Goal: Transaction & Acquisition: Donate

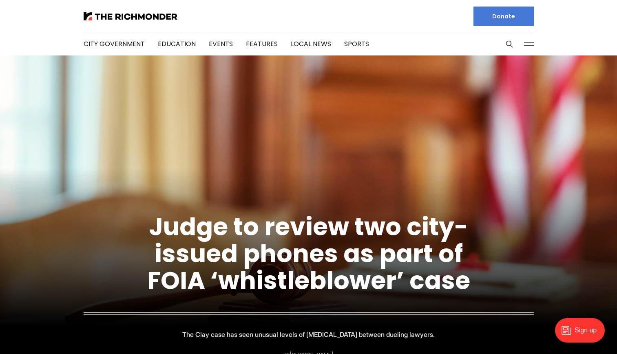
click at [529, 43] on button at bounding box center [529, 44] width 12 height 12
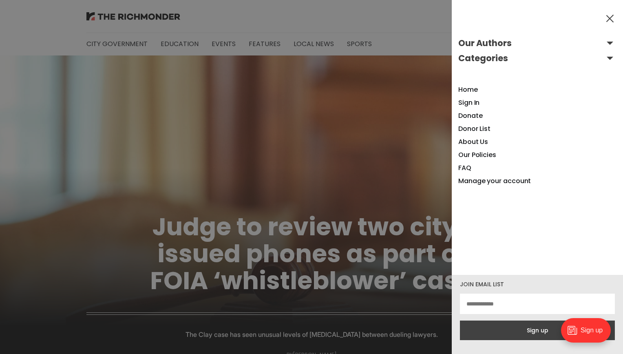
click at [361, 153] on div at bounding box center [311, 177] width 623 height 354
click at [614, 13] on button at bounding box center [610, 18] width 12 height 12
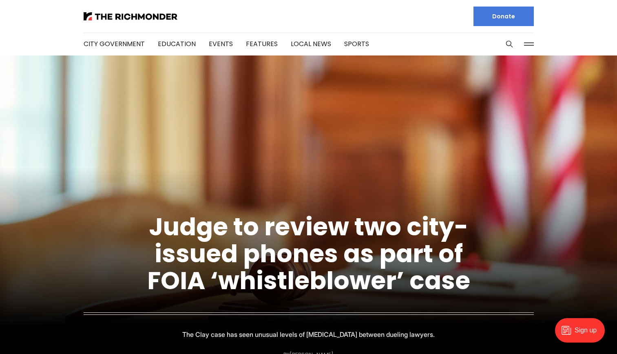
click at [530, 44] on button at bounding box center [529, 44] width 12 height 12
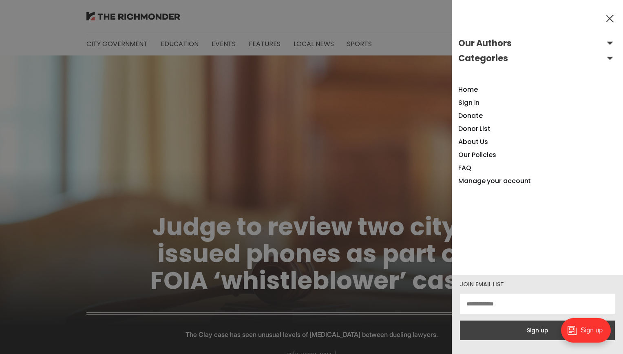
click at [612, 18] on button at bounding box center [610, 18] width 12 height 12
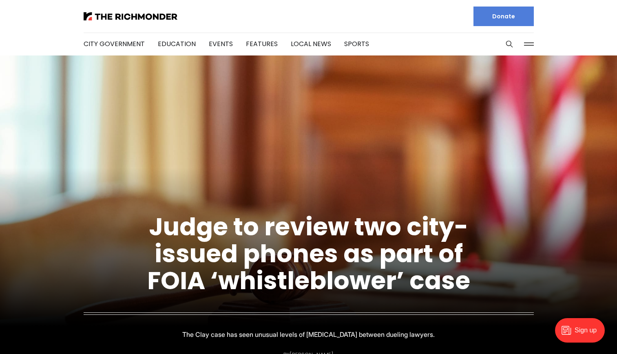
click at [521, 22] on link "Donate" at bounding box center [504, 17] width 60 height 20
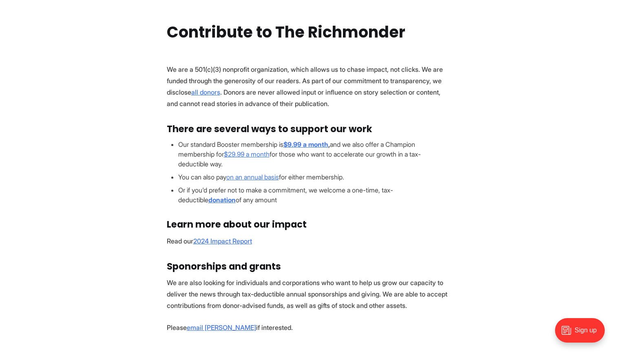
scroll to position [65, 0]
click at [217, 244] on p "Read our 2024 Impact Report" at bounding box center [309, 240] width 284 height 11
click at [214, 242] on link "2024 Impact Report" at bounding box center [222, 241] width 59 height 8
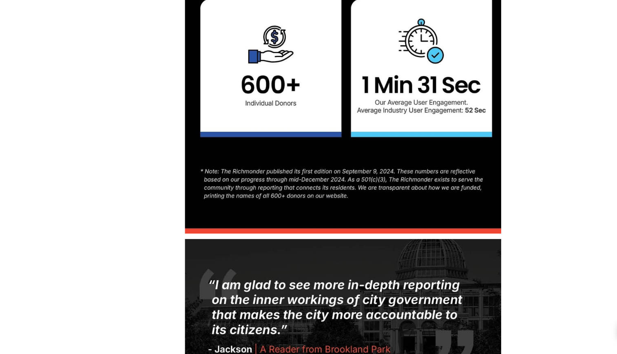
scroll to position [1518, 0]
